Goal: Task Accomplishment & Management: Use online tool/utility

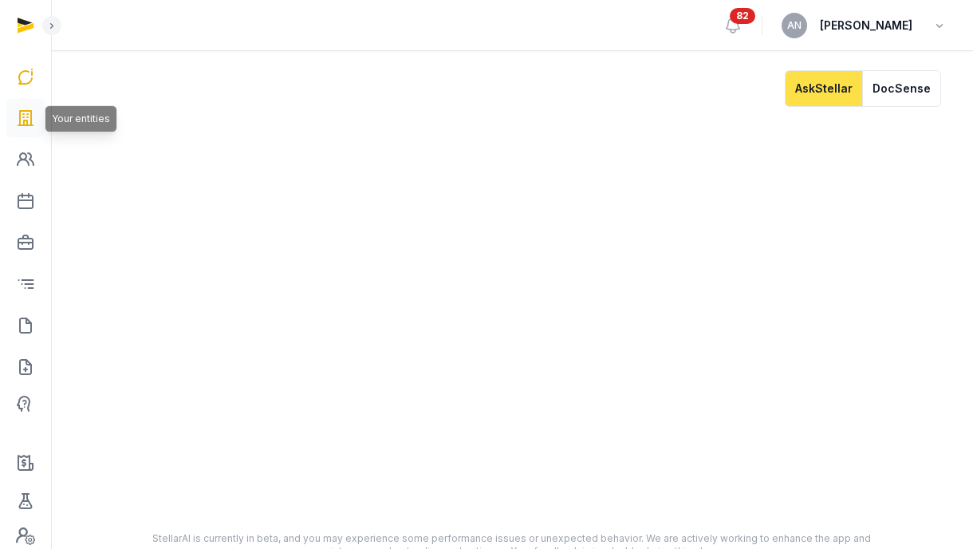
click at [34, 123] on icon at bounding box center [25, 118] width 19 height 26
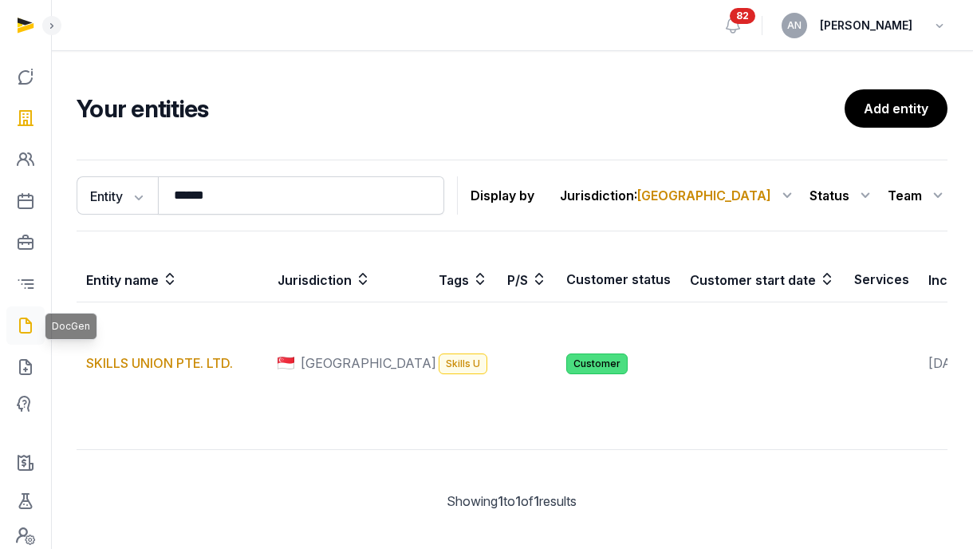
click at [25, 319] on icon at bounding box center [25, 326] width 19 height 26
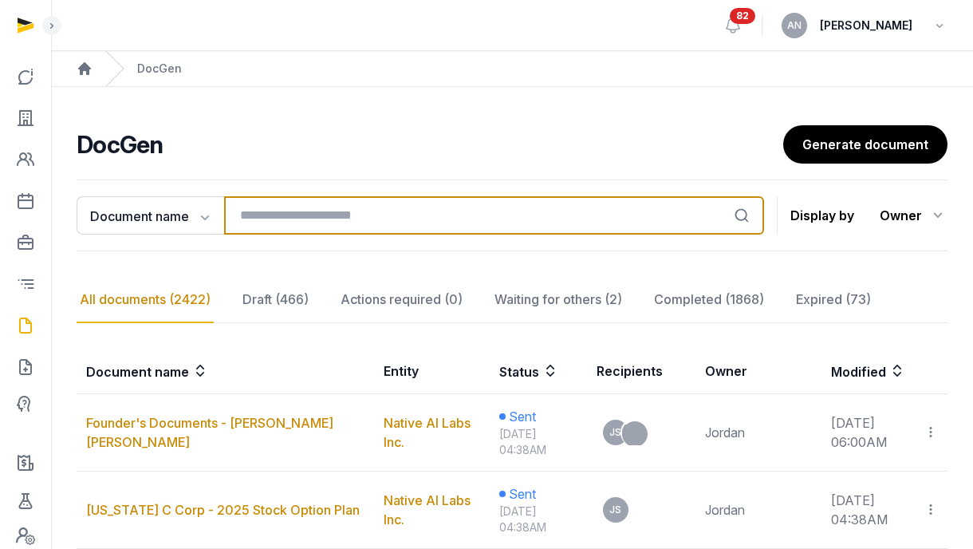
click at [248, 211] on input "search" at bounding box center [494, 215] width 540 height 38
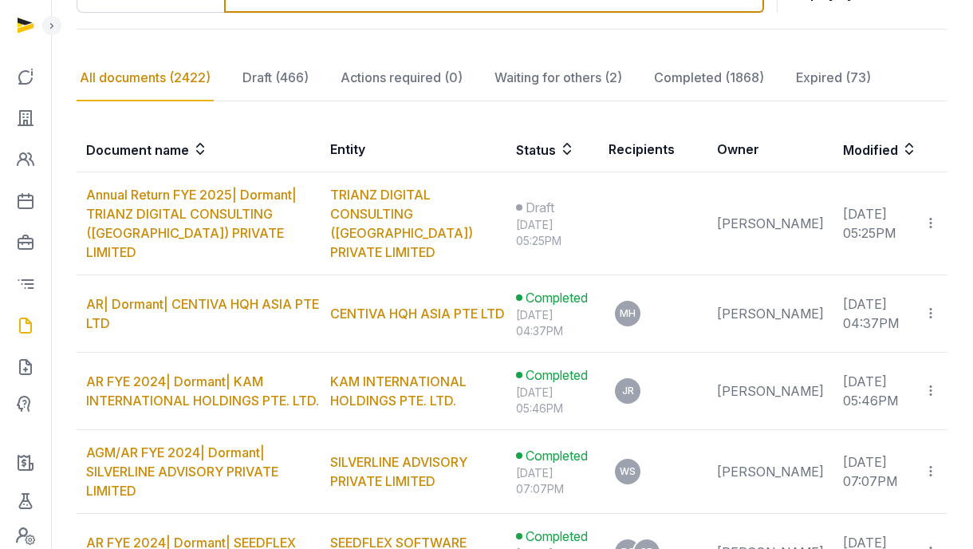
scroll to position [229, 0]
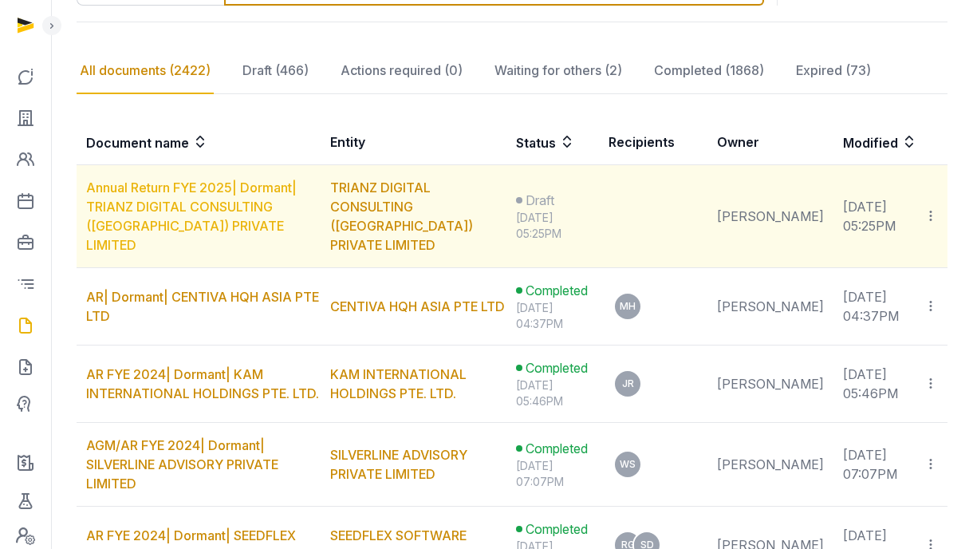
type input "*******"
click at [220, 217] on link "Annual Return FYE 2025| Dormant| TRIANZ DIGITAL CONSULTING (SINGAPORE) PRIVATE …" at bounding box center [191, 215] width 211 height 73
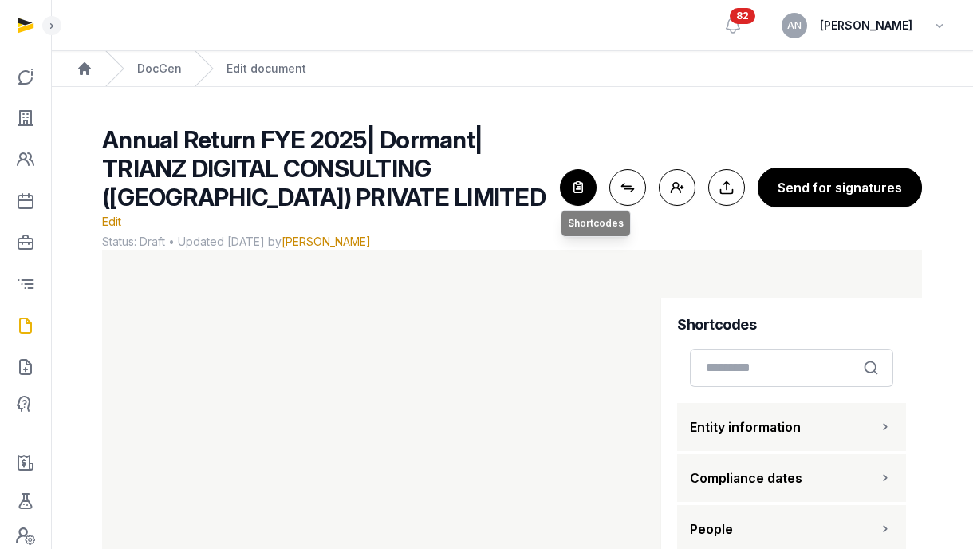
click at [593, 170] on icon "button" at bounding box center [578, 187] width 35 height 35
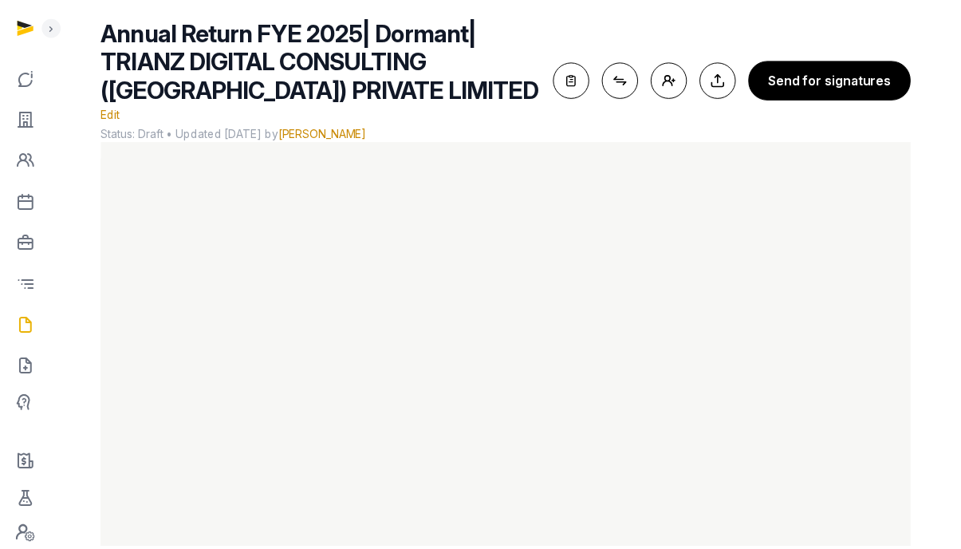
scroll to position [125, 0]
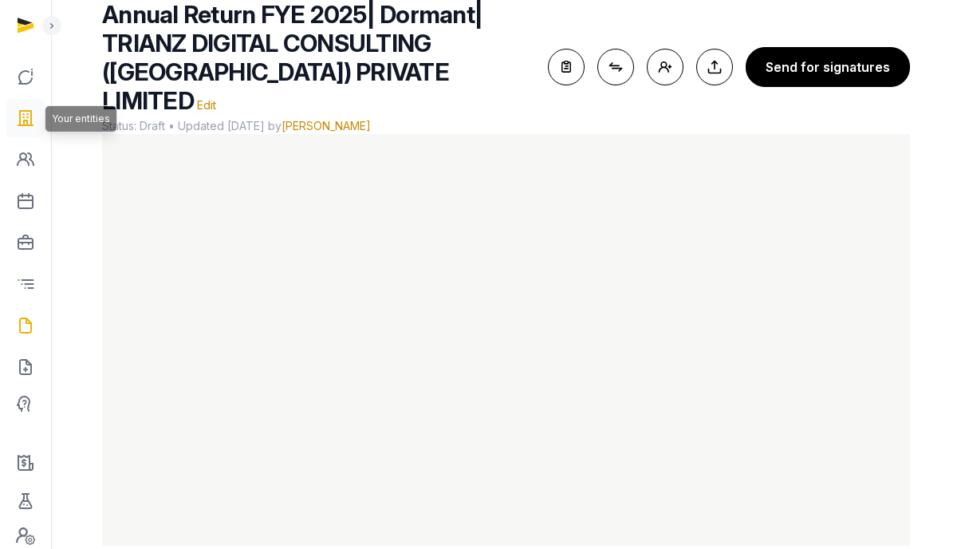
click at [24, 128] on icon at bounding box center [25, 118] width 19 height 26
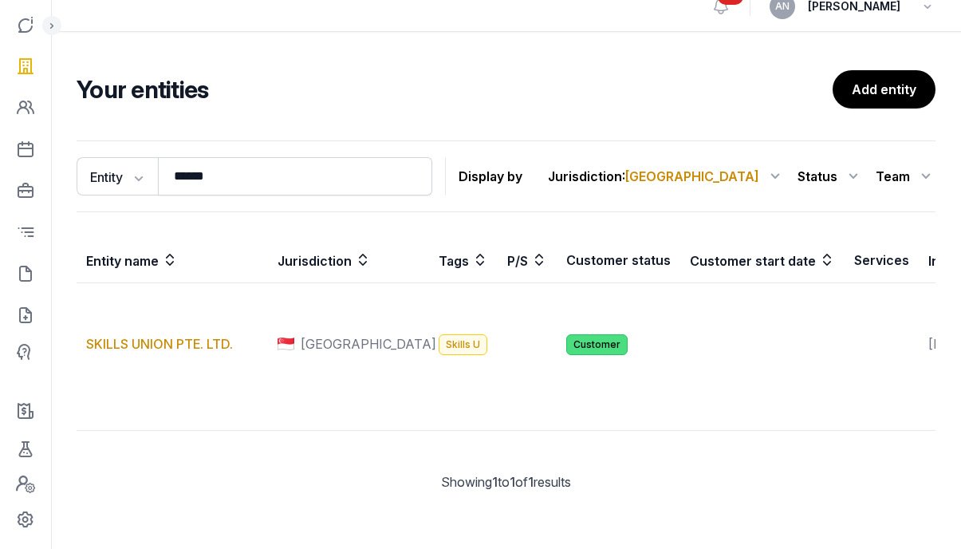
scroll to position [54, 0]
click at [303, 70] on div "Your entities Add entity Entity Entity People Tags Services ****** Search Displ…" at bounding box center [506, 293] width 910 height 447
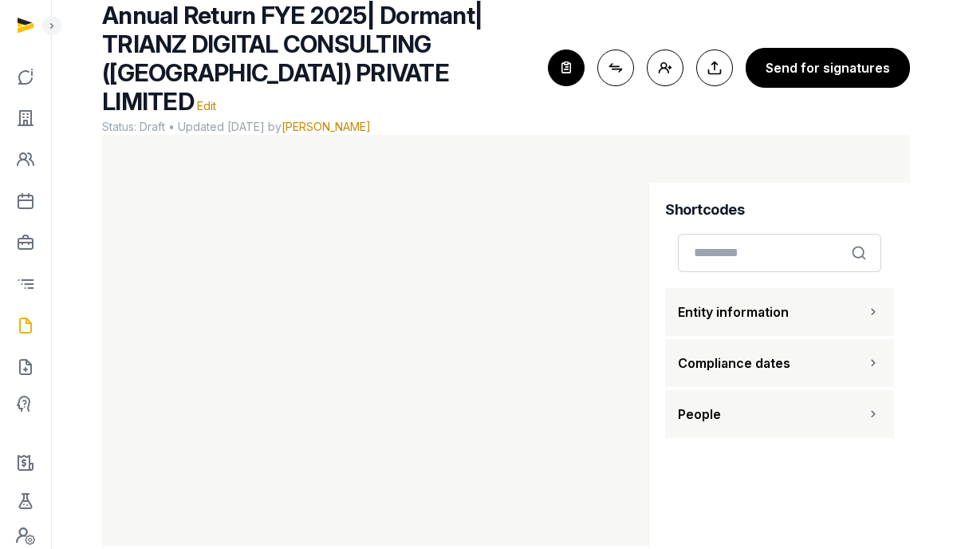
scroll to position [125, 0]
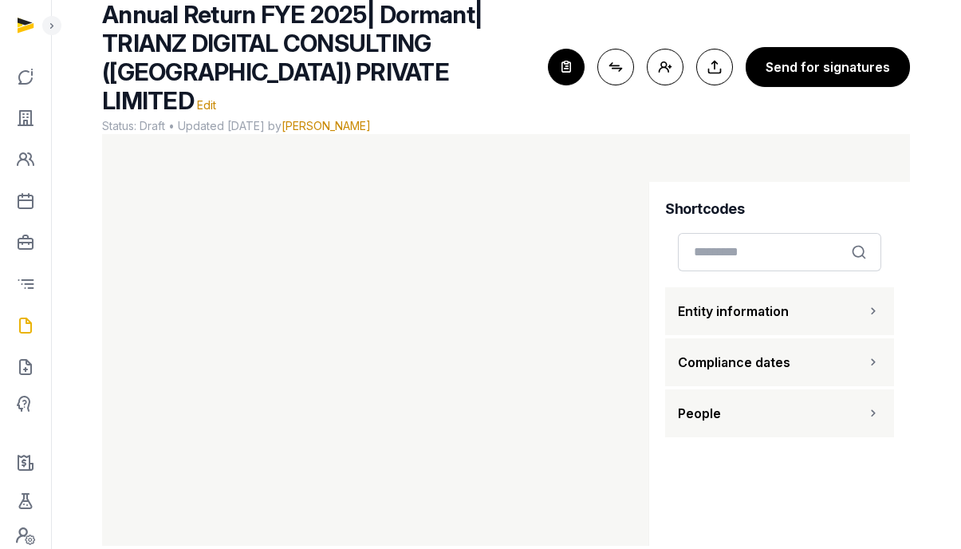
click at [576, 68] on icon "button" at bounding box center [566, 66] width 35 height 35
